Goal: Information Seeking & Learning: Learn about a topic

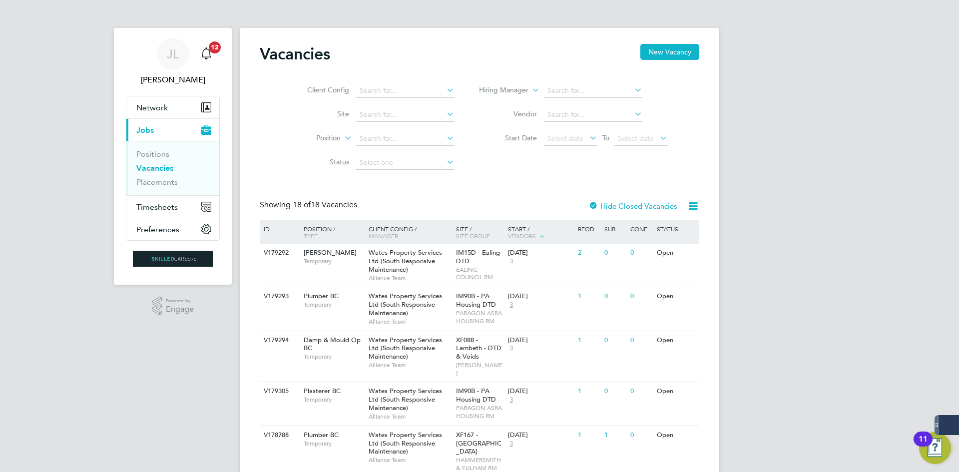
click at [171, 167] on link "Vacancies" at bounding box center [154, 167] width 37 height 9
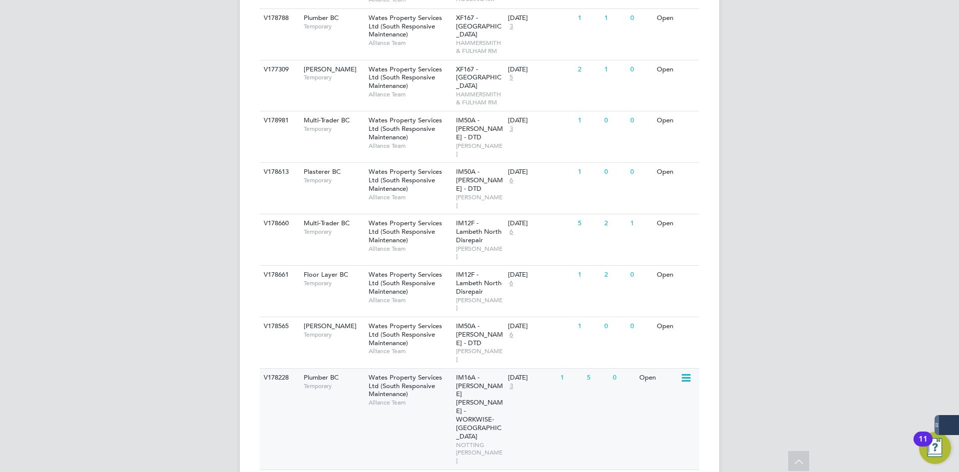
scroll to position [400, 0]
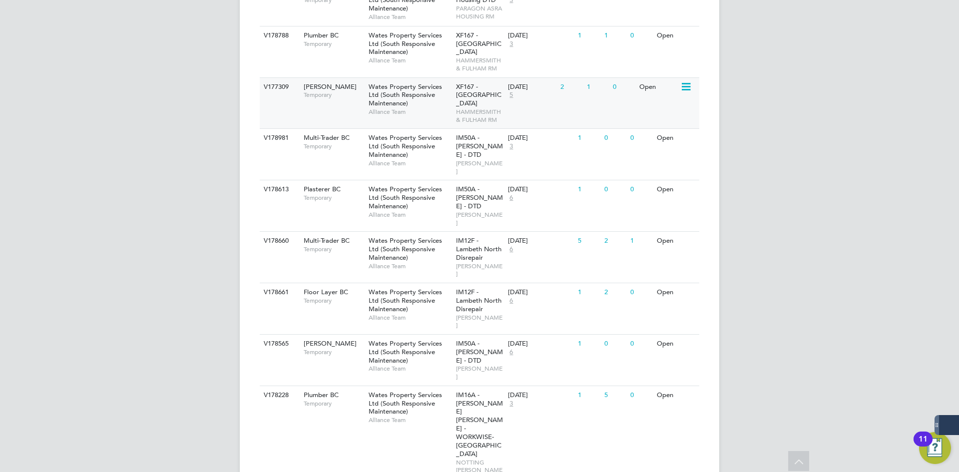
click at [411, 85] on span "Wates Property Services Ltd (South Responsive Maintenance)" at bounding box center [405, 94] width 73 height 25
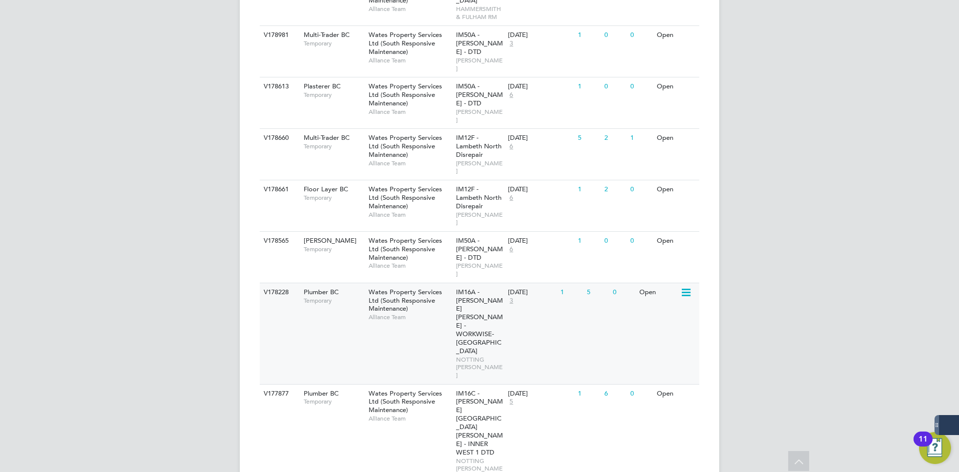
scroll to position [599, 0]
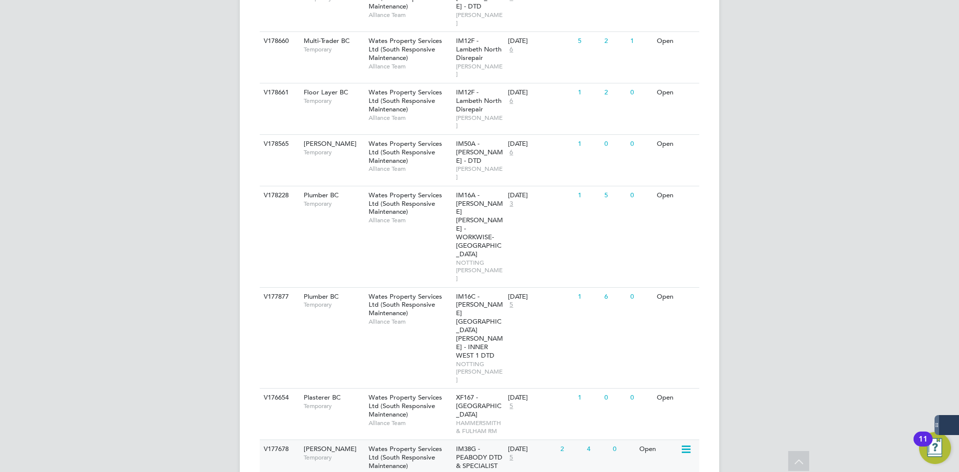
click at [389, 445] on span "Wates Property Services Ltd (South Responsive Maintenance)" at bounding box center [405, 457] width 73 height 25
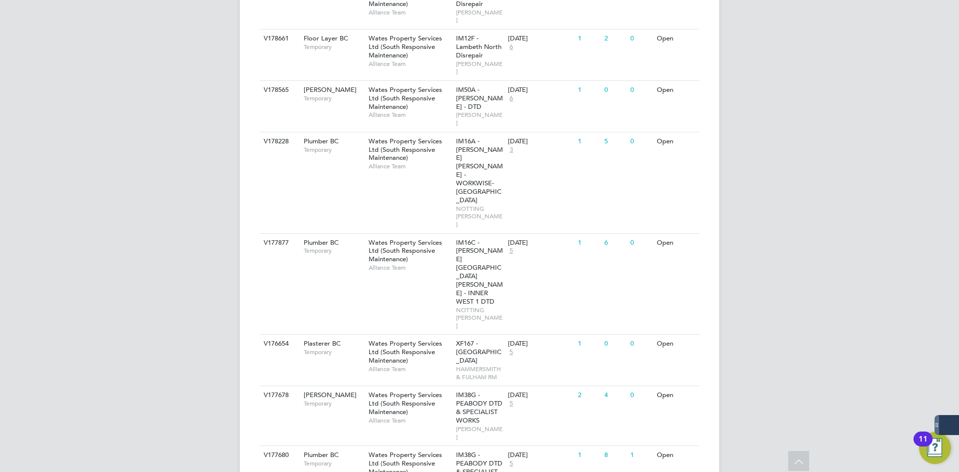
scroll to position [656, 0]
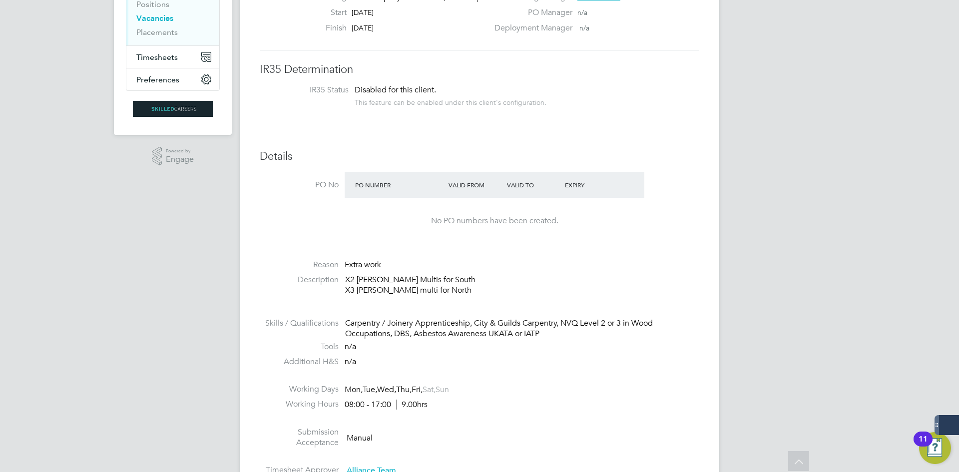
click at [448, 279] on p "X2 Carpenter Multis for South X3 Carpenter multi for North" at bounding box center [522, 285] width 354 height 21
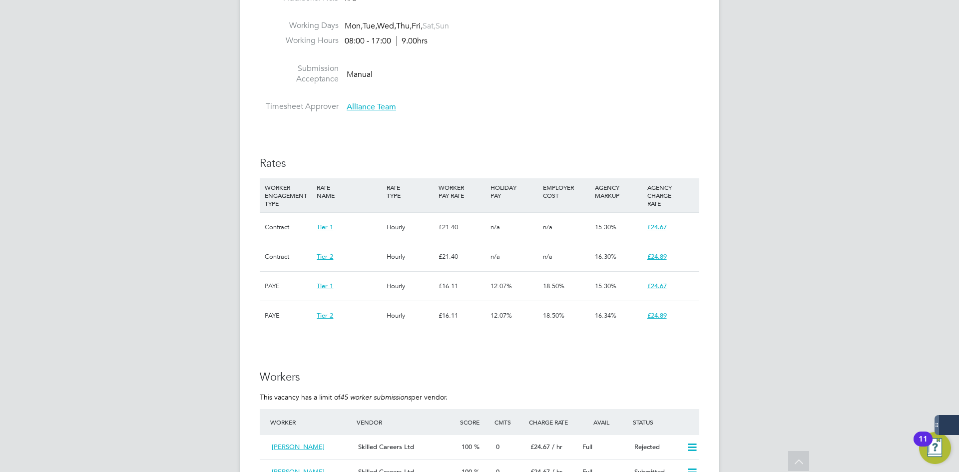
scroll to position [114, 0]
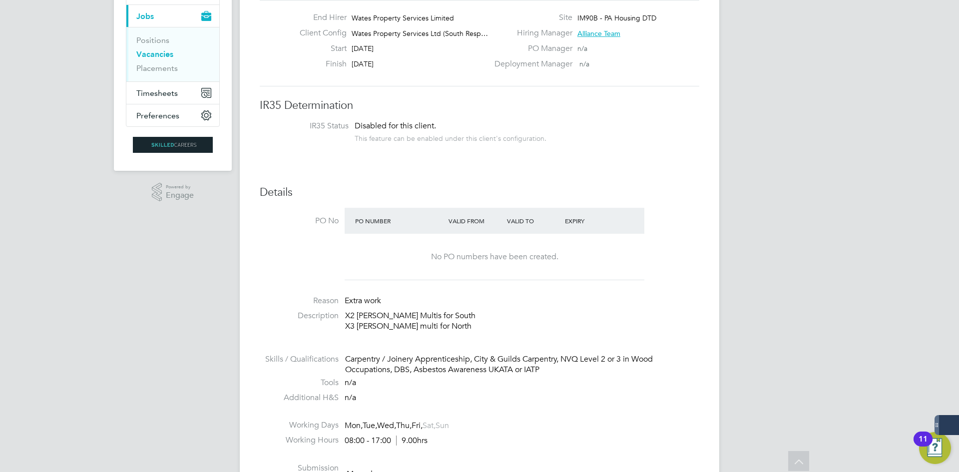
click at [482, 279] on div "No PO numbers have been created." at bounding box center [495, 257] width 280 height 46
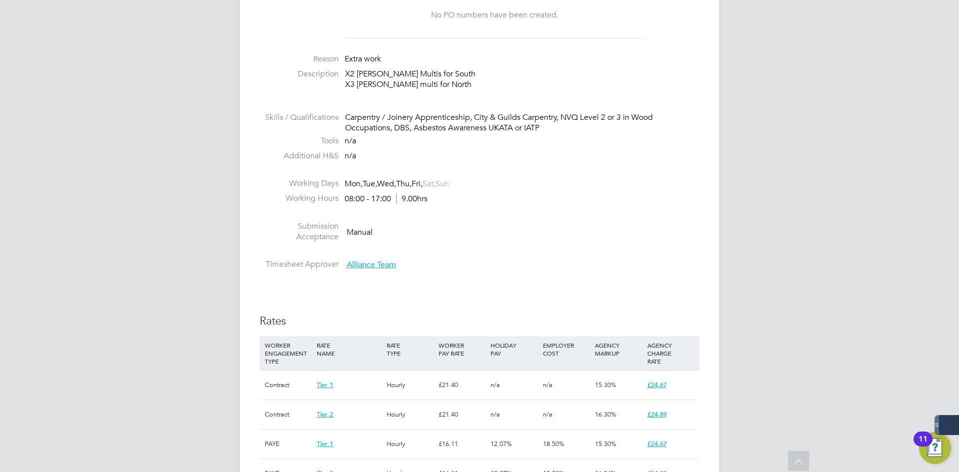
scroll to position [300, 0]
